Goal: Task Accomplishment & Management: Manage account settings

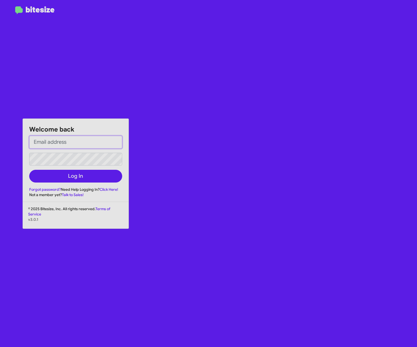
click at [60, 142] on input "email" at bounding box center [75, 142] width 93 height 13
paste input "Star123!"
type input "Star123!"
click at [50, 143] on input "email" at bounding box center [75, 142] width 93 height 13
paste input "[PERSON_NAME][EMAIL_ADDRESS][PERSON_NAME][PERSON_NAME][DOMAIN_NAME]"
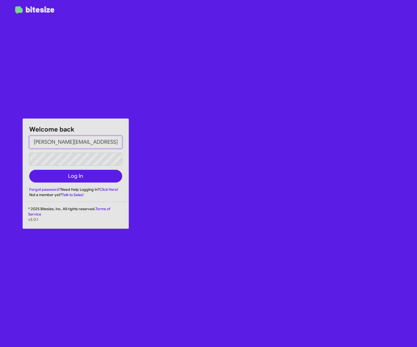
type input "[PERSON_NAME][EMAIL_ADDRESS][PERSON_NAME][PERSON_NAME][DOMAIN_NAME]"
click at [23, 168] on div "Welcome back [PERSON_NAME][EMAIL_ADDRESS][PERSON_NAME][PERSON_NAME][DOMAIN_NAME…" at bounding box center [76, 158] width 106 height 79
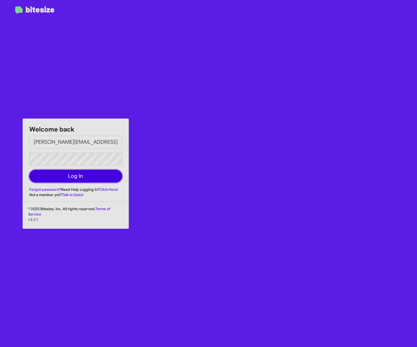
click at [60, 178] on button "Log In" at bounding box center [75, 176] width 93 height 13
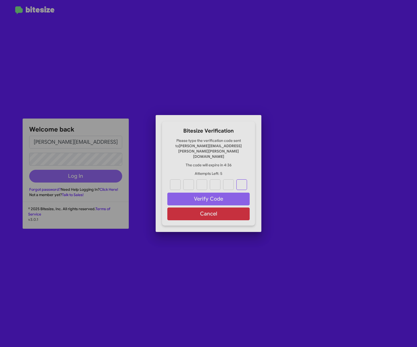
paste input "1"
type input "8"
type input "7"
type input "4"
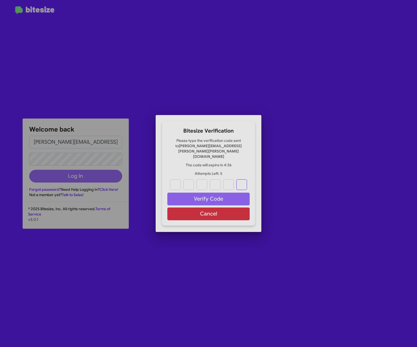
type input "1"
click at [205, 193] on button "Verify Code" at bounding box center [208, 199] width 82 height 13
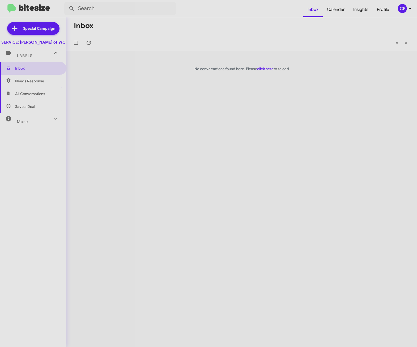
click at [211, 162] on div "Inbox « Previous » Next No conversations found here. Please click here to reload" at bounding box center [241, 182] width 351 height 330
click at [381, 9] on span "Profile" at bounding box center [383, 9] width 21 height 15
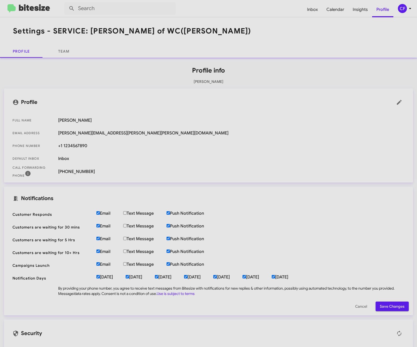
click at [125, 212] on input "Text Message" at bounding box center [124, 212] width 3 height 3
checkbox input "true"
click at [126, 226] on input "Text Message" at bounding box center [124, 225] width 3 height 3
checkbox input "true"
click at [125, 239] on input "Text Message" at bounding box center [124, 238] width 3 height 3
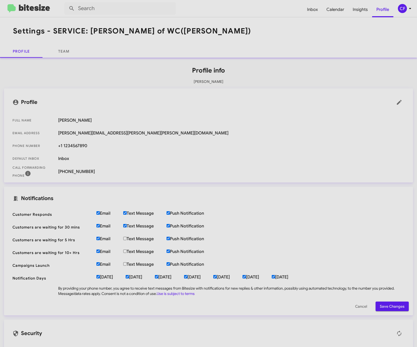
checkbox input "true"
click at [125, 251] on input "Text Message" at bounding box center [124, 250] width 3 height 3
checkbox input "true"
click at [125, 264] on input "Text Message" at bounding box center [124, 263] width 3 height 3
checkbox input "true"
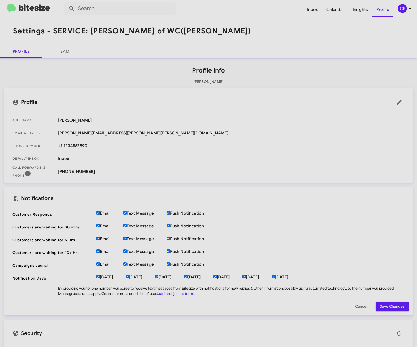
click at [275, 277] on input "[DATE]" at bounding box center [273, 276] width 3 height 3
checkbox input "false"
click at [399, 103] on span at bounding box center [399, 102] width 11 height 6
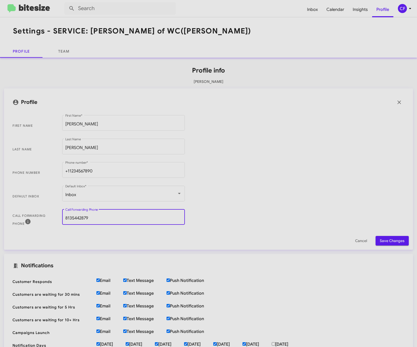
drag, startPoint x: 103, startPoint y: 218, endPoint x: -3, endPoint y: 201, distance: 108.2
click at [0, 201] on html "Inbox Calendar Insights Profile CF Settings - SERVICE: [PERSON_NAME] of WC ([PE…" at bounding box center [208, 173] width 417 height 347
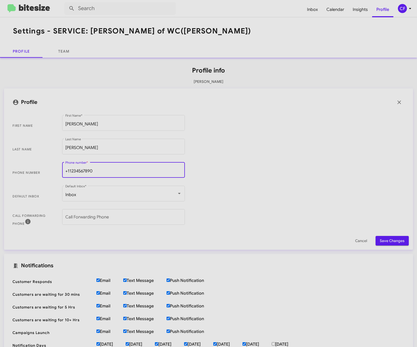
drag, startPoint x: 116, startPoint y: 171, endPoint x: -3, endPoint y: 156, distance: 120.7
click at [0, 156] on html "Inbox Calendar Insights Profile CF Settings - SERVICE: [PERSON_NAME] of WC ([PE…" at bounding box center [208, 173] width 417 height 347
click at [116, 169] on input "8139956996" at bounding box center [123, 171] width 116 height 5
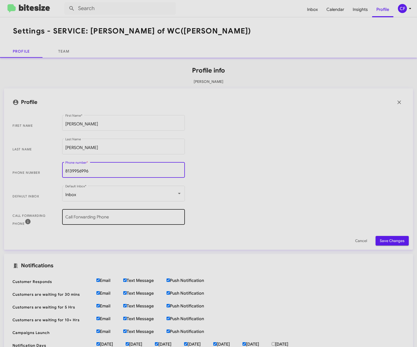
type input "8139956996"
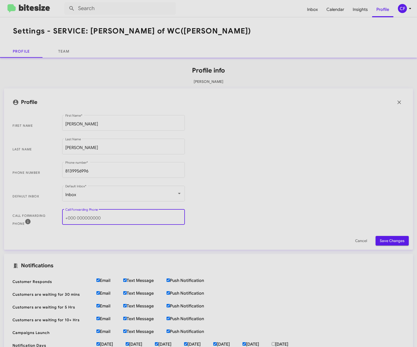
click at [106, 217] on input "Call Forwarding Phone" at bounding box center [123, 218] width 116 height 5
click at [208, 176] on span "Phone number [PHONE_NUMBER] Phone number *" at bounding box center [208, 173] width 401 height 24
click at [384, 239] on span "Save Changes" at bounding box center [392, 241] width 25 height 10
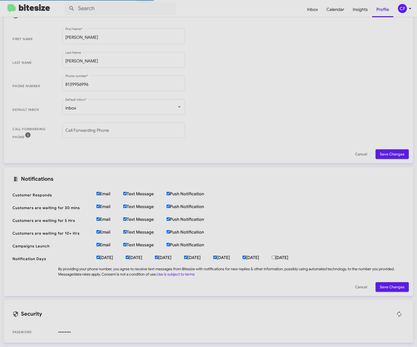
scroll to position [19, 0]
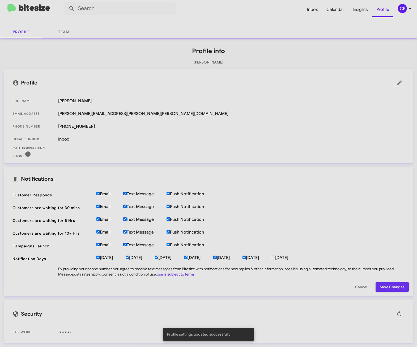
click at [394, 287] on span "Save Changes" at bounding box center [392, 287] width 25 height 10
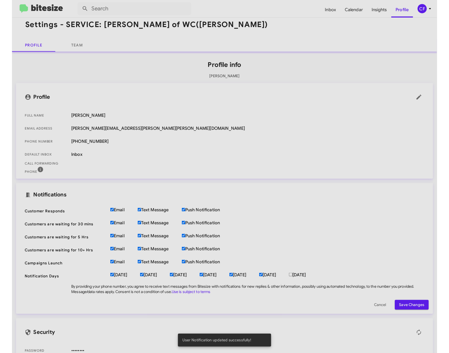
scroll to position [0, 0]
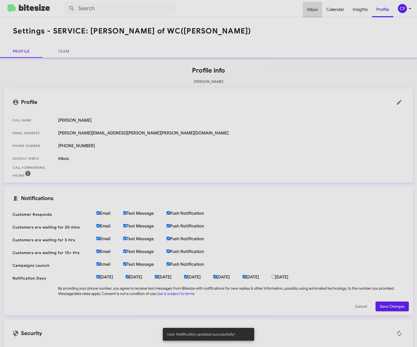
click at [311, 11] on span "Inbox" at bounding box center [312, 9] width 19 height 15
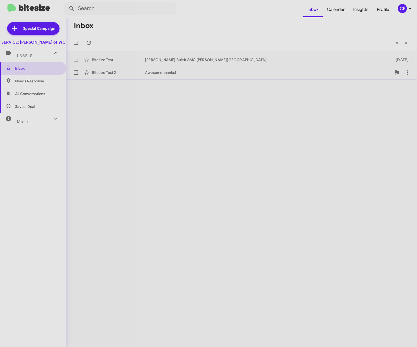
click at [184, 69] on div "Bitesize Test 2 Awesome thanks! [DATE]" at bounding box center [242, 72] width 342 height 11
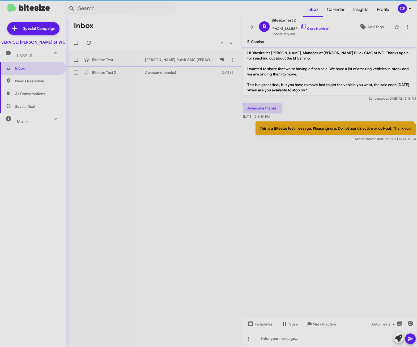
click at [170, 60] on div "[PERSON_NAME] Buick GMC [PERSON_NAME][GEOGRAPHIC_DATA]" at bounding box center [180, 59] width 71 height 5
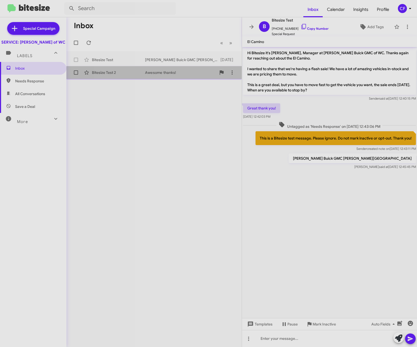
click at [134, 73] on div "Bitesize Test 2" at bounding box center [118, 72] width 53 height 5
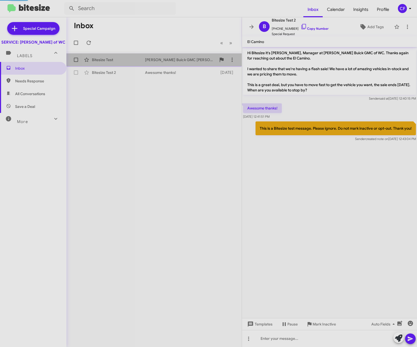
click at [128, 61] on div "Bitesize Test" at bounding box center [118, 59] width 53 height 5
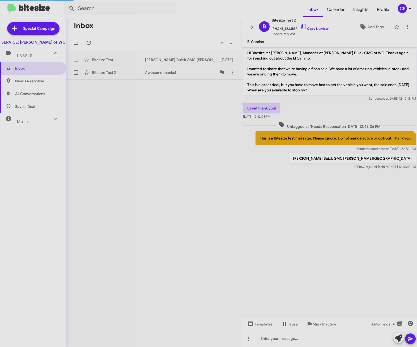
click at [127, 71] on div "Bitesize Test 2" at bounding box center [118, 72] width 53 height 5
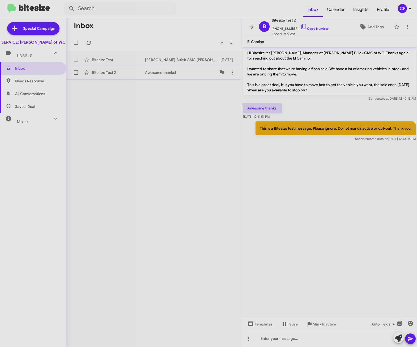
click at [129, 70] on div "Bitesize Test 2 Awesome thanks! [DATE]" at bounding box center [154, 72] width 167 height 11
click at [41, 84] on span "Needs Response" at bounding box center [37, 80] width 45 height 5
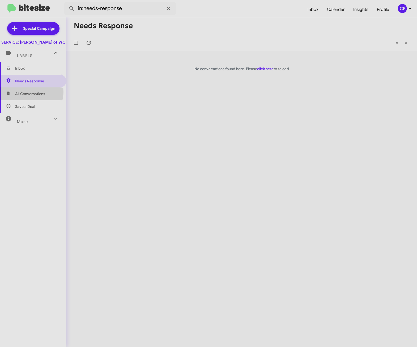
click at [31, 96] on span "All Conversations" at bounding box center [30, 93] width 30 height 5
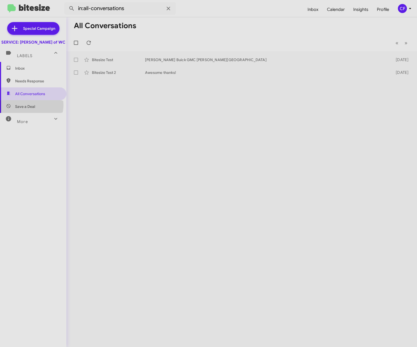
click at [29, 109] on span "Save a Deal" at bounding box center [25, 106] width 20 height 5
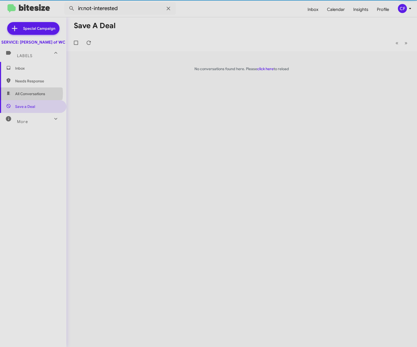
click at [26, 96] on span "All Conversations" at bounding box center [30, 93] width 30 height 5
type input "in:all-conversations"
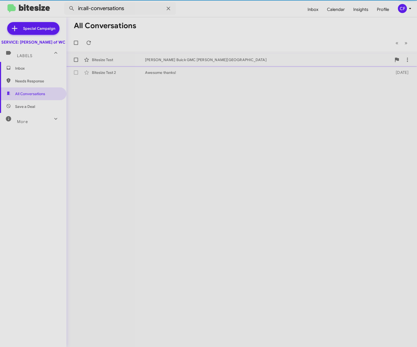
click at [127, 60] on div "Bitesize Test" at bounding box center [118, 59] width 53 height 5
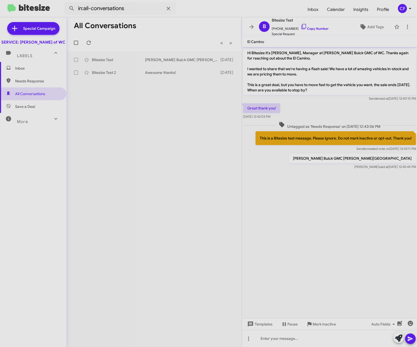
drag, startPoint x: 337, startPoint y: 93, endPoint x: 250, endPoint y: 77, distance: 88.9
click at [250, 77] on p "Hi Bitesize it's [PERSON_NAME], Manager at [PERSON_NAME] Buick GMC of WC. Thank…" at bounding box center [329, 71] width 173 height 47
click at [199, 117] on div "All Conversations « Previous » Next Bitesize Test [PERSON_NAME] Buick GMC [PERS…" at bounding box center [153, 182] width 175 height 330
drag, startPoint x: 336, startPoint y: 90, endPoint x: 248, endPoint y: 65, distance: 92.2
click at [248, 65] on p "Hi Bitesize it's [PERSON_NAME], Manager at [PERSON_NAME] Buick GMC of WC. Thank…" at bounding box center [329, 71] width 173 height 47
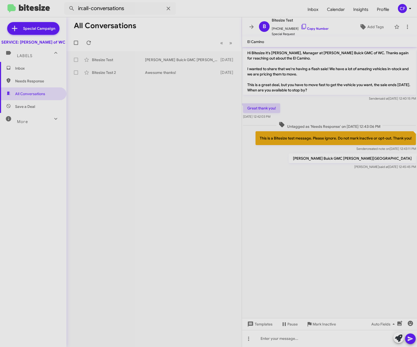
click at [193, 135] on div "All Conversations « Previous » Next Bitesize Test [PERSON_NAME] Buick GMC [PERS…" at bounding box center [153, 182] width 175 height 330
drag, startPoint x: 411, startPoint y: 159, endPoint x: 310, endPoint y: 152, distance: 100.7
click at [310, 152] on div "Hi Bitesize it's [PERSON_NAME], Manager at [PERSON_NAME] Buick GMC of WC. Thank…" at bounding box center [329, 109] width 175 height 124
click at [190, 149] on div "All Conversations « Previous » Next Bitesize Test [PERSON_NAME] Buick GMC [PERS…" at bounding box center [153, 182] width 175 height 330
